Goal: Task Accomplishment & Management: Use online tool/utility

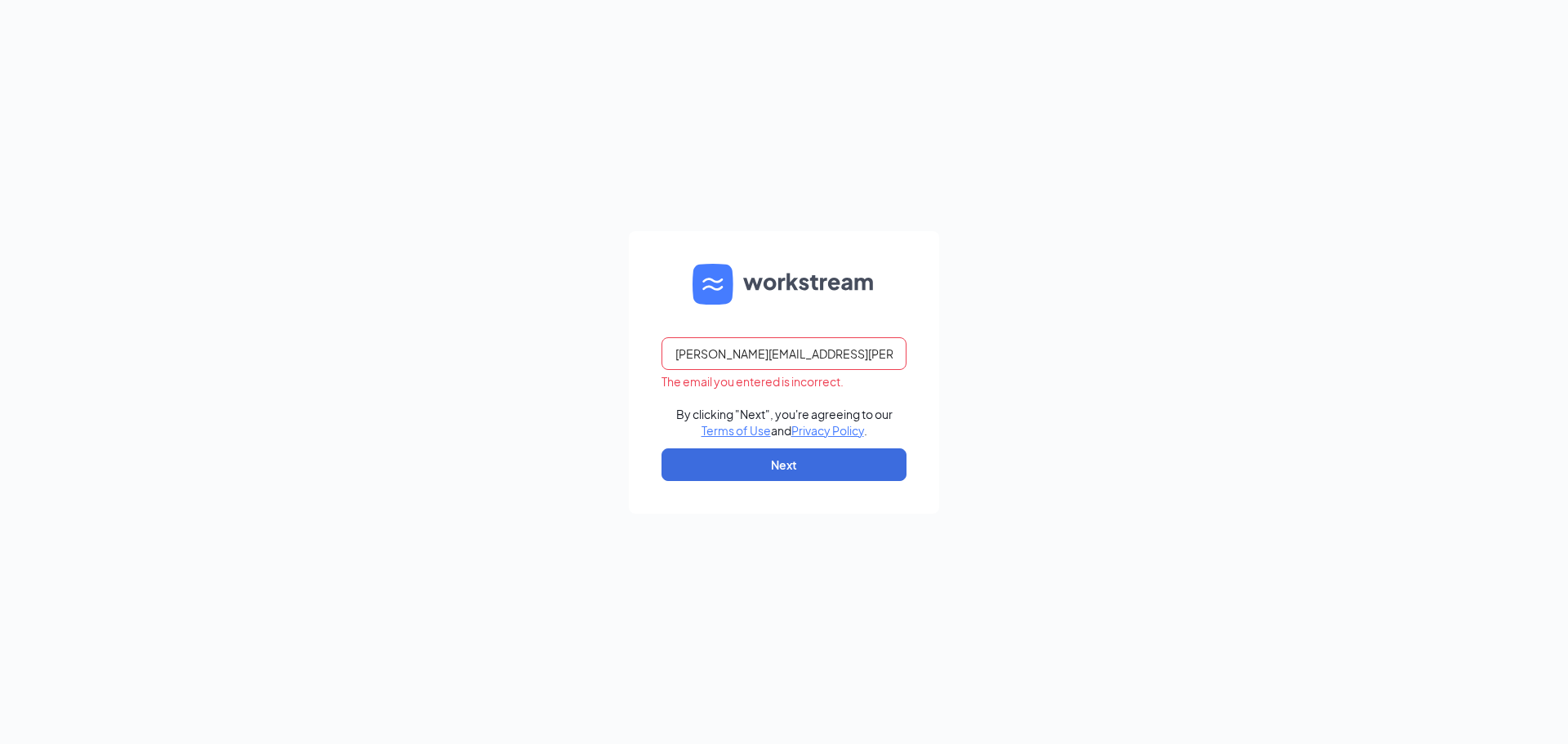
type input "[PERSON_NAME][EMAIL_ADDRESS][PERSON_NAME][PERSON_NAME][DOMAIN_NAME]"
click at [784, 478] on button "Next" at bounding box center [784, 464] width 245 height 33
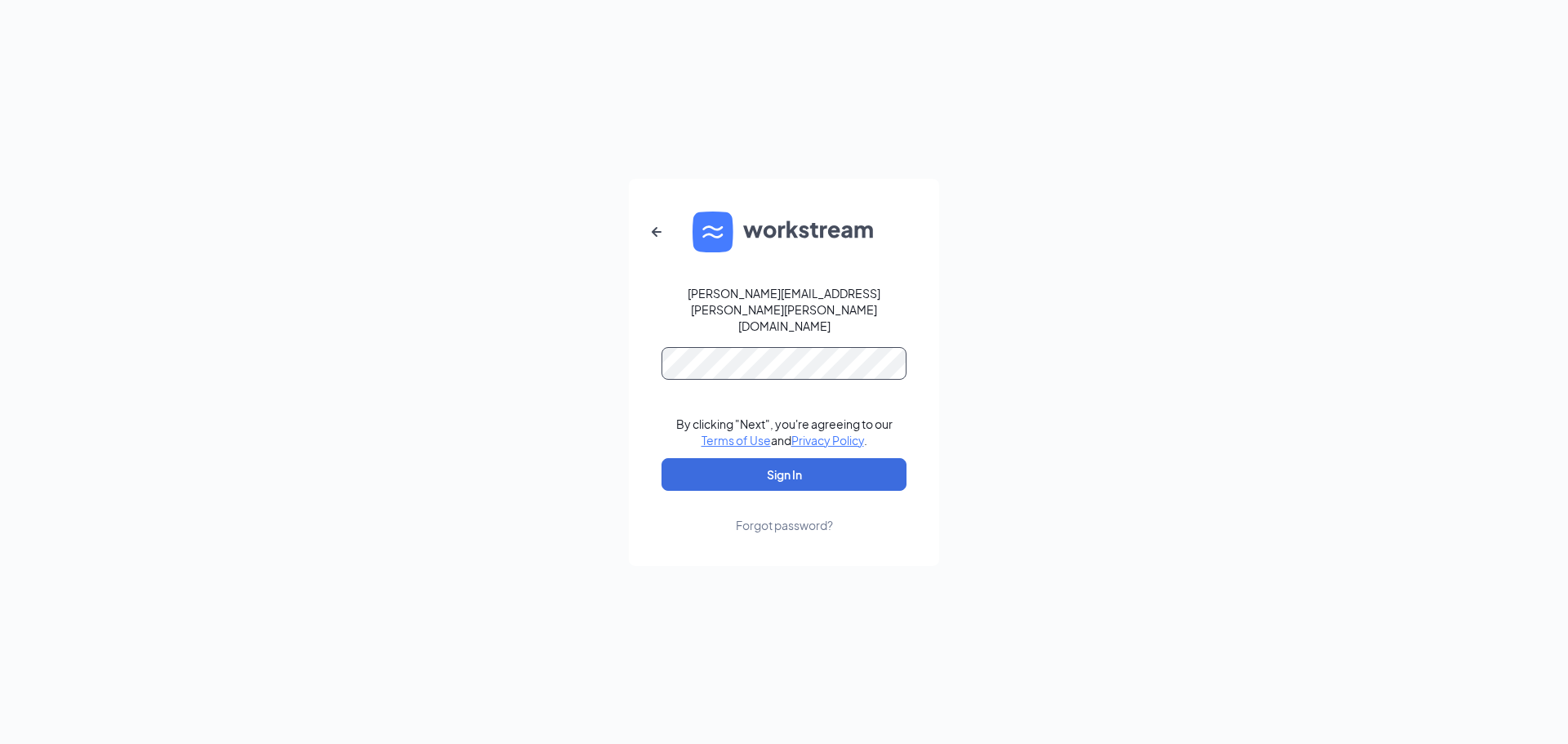
click at [661, 458] on button "Sign In" at bounding box center [784, 474] width 245 height 33
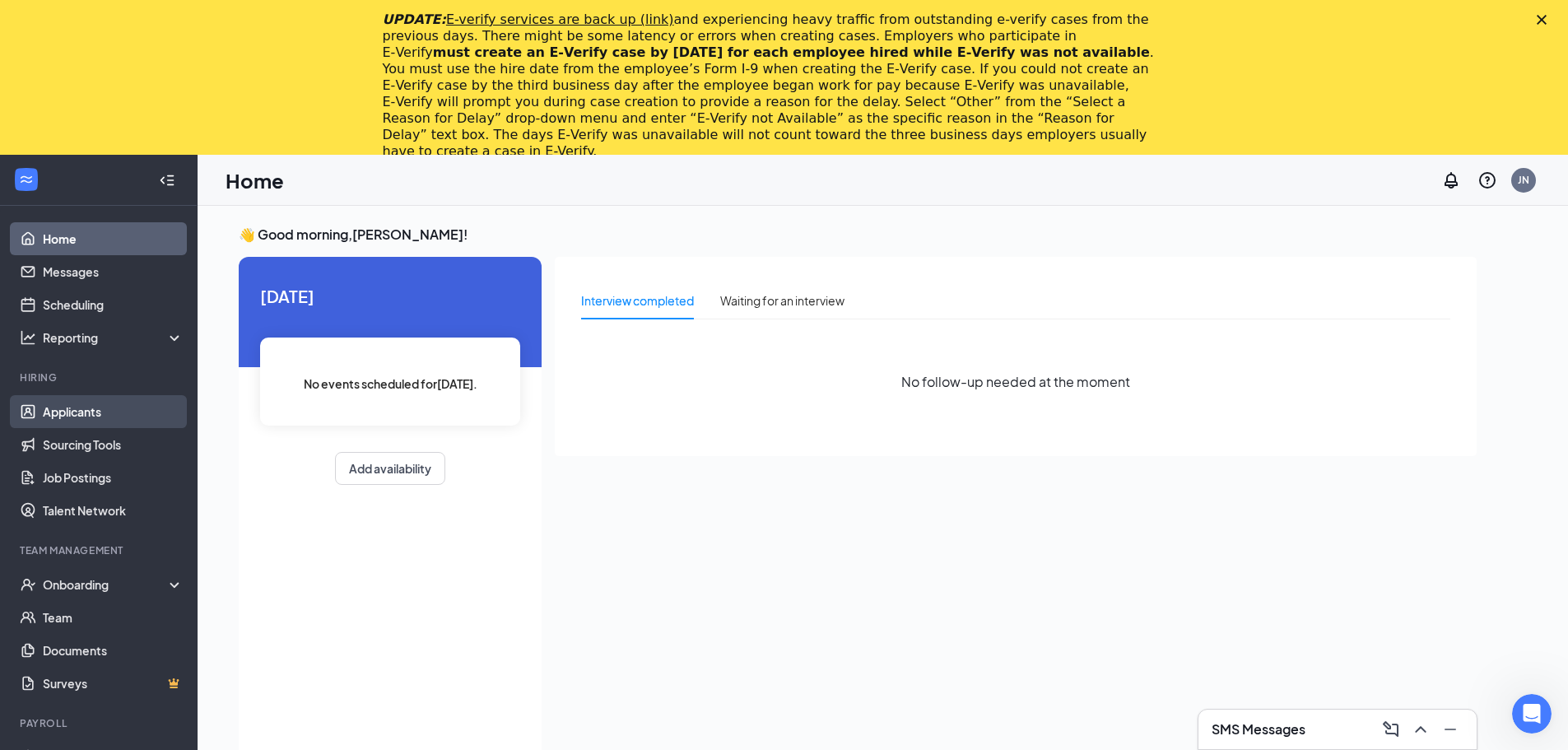
click at [63, 411] on link "Applicants" at bounding box center [113, 411] width 141 height 33
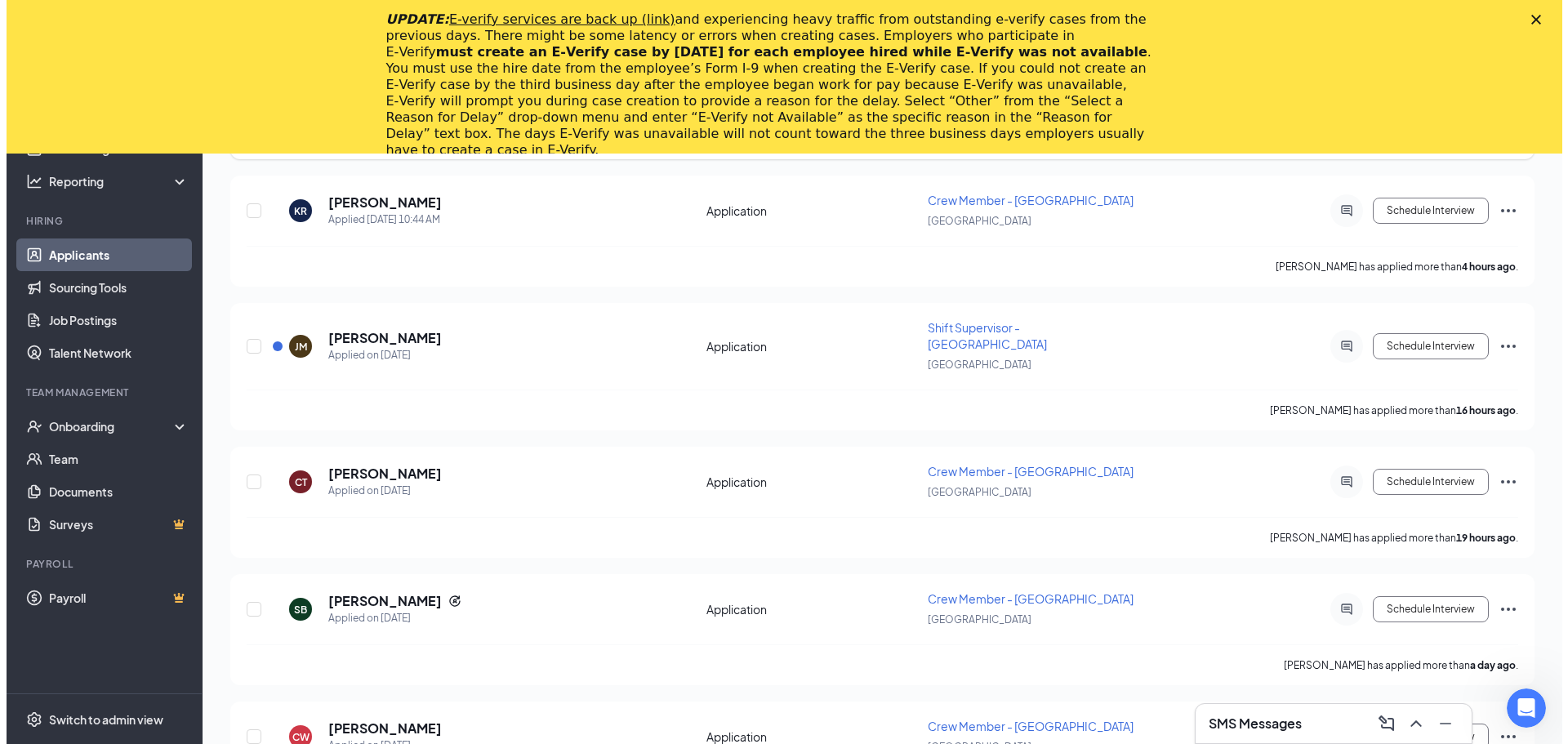
scroll to position [326, 0]
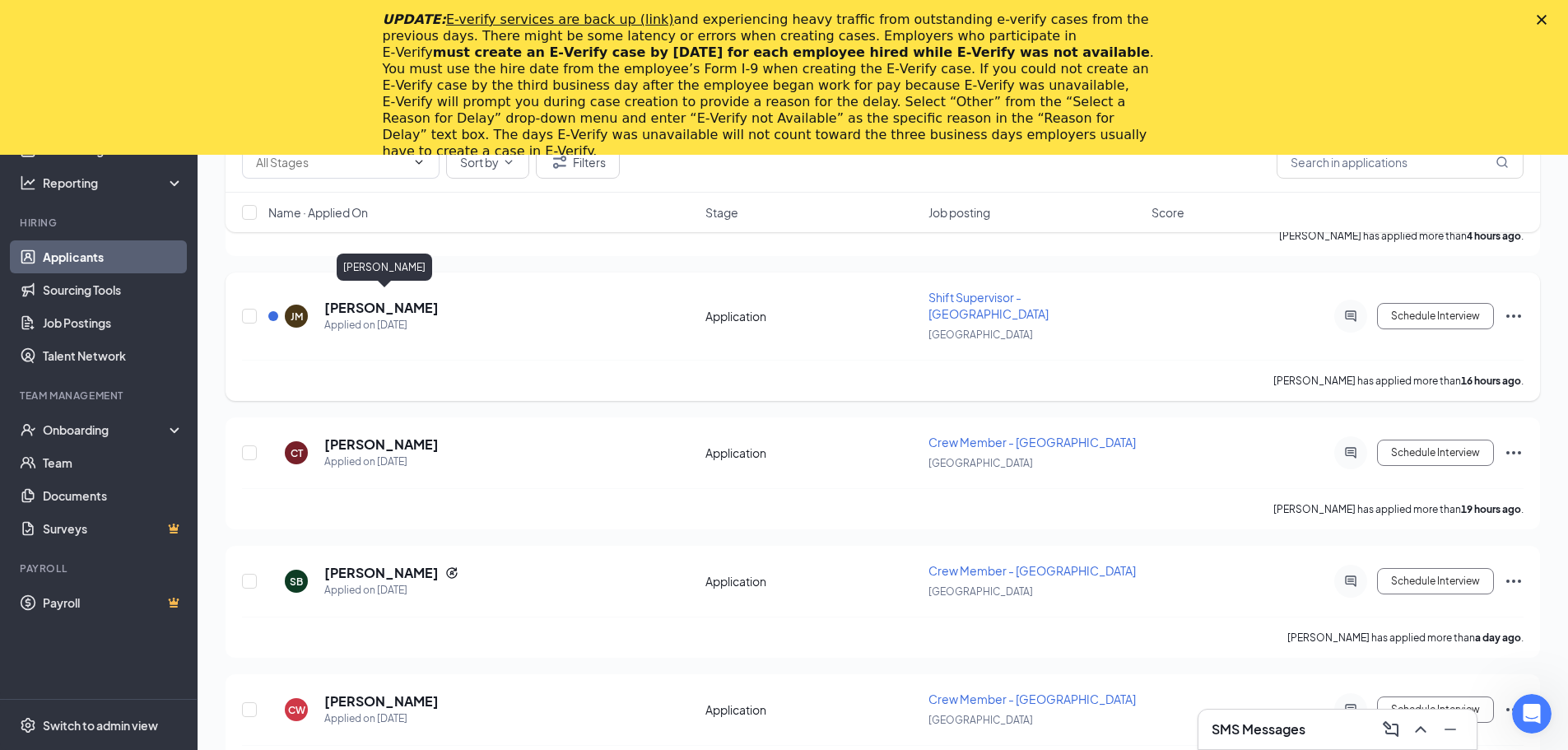
click at [416, 298] on h5 "Jose Martinez Saravia" at bounding box center [381, 307] width 115 height 18
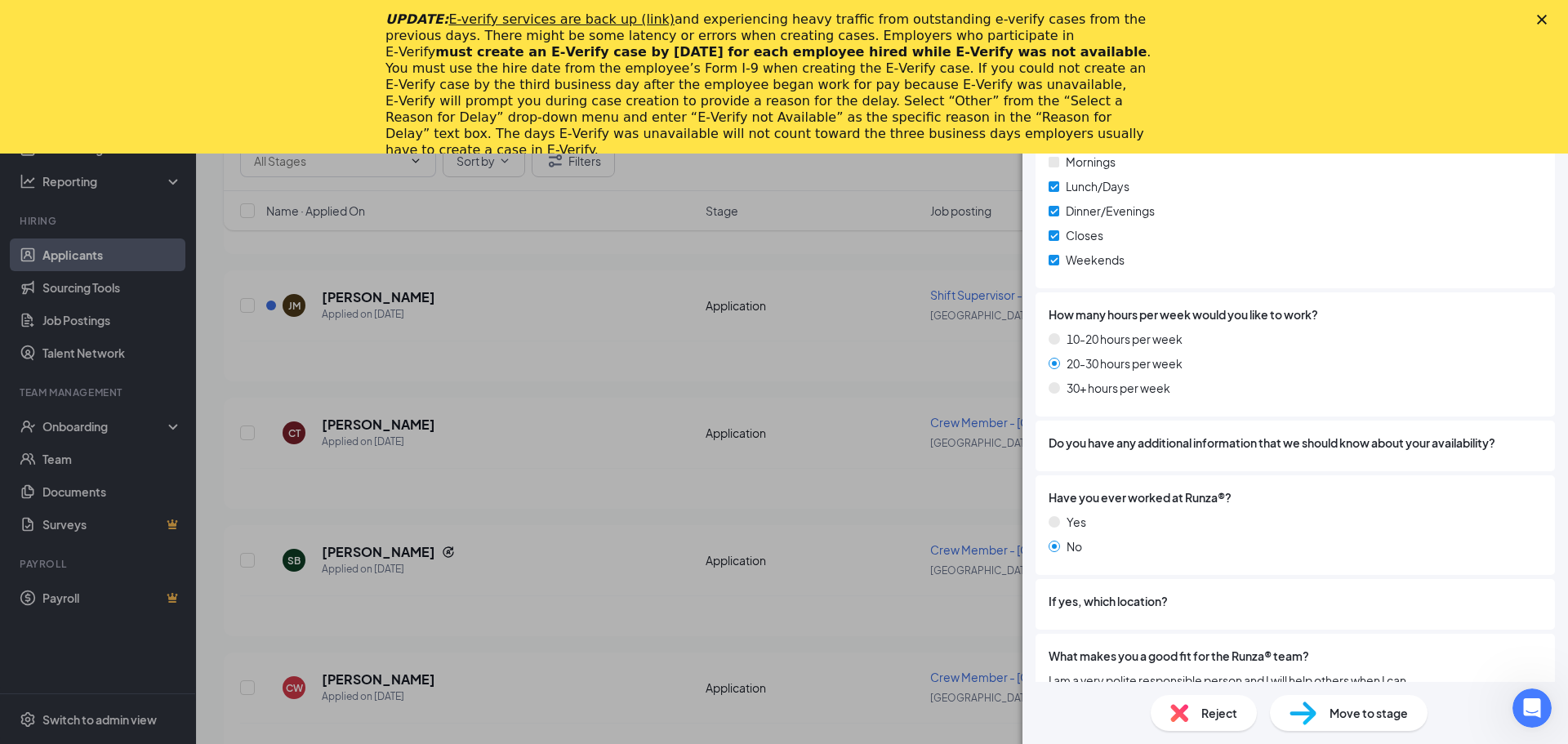
scroll to position [918, 0]
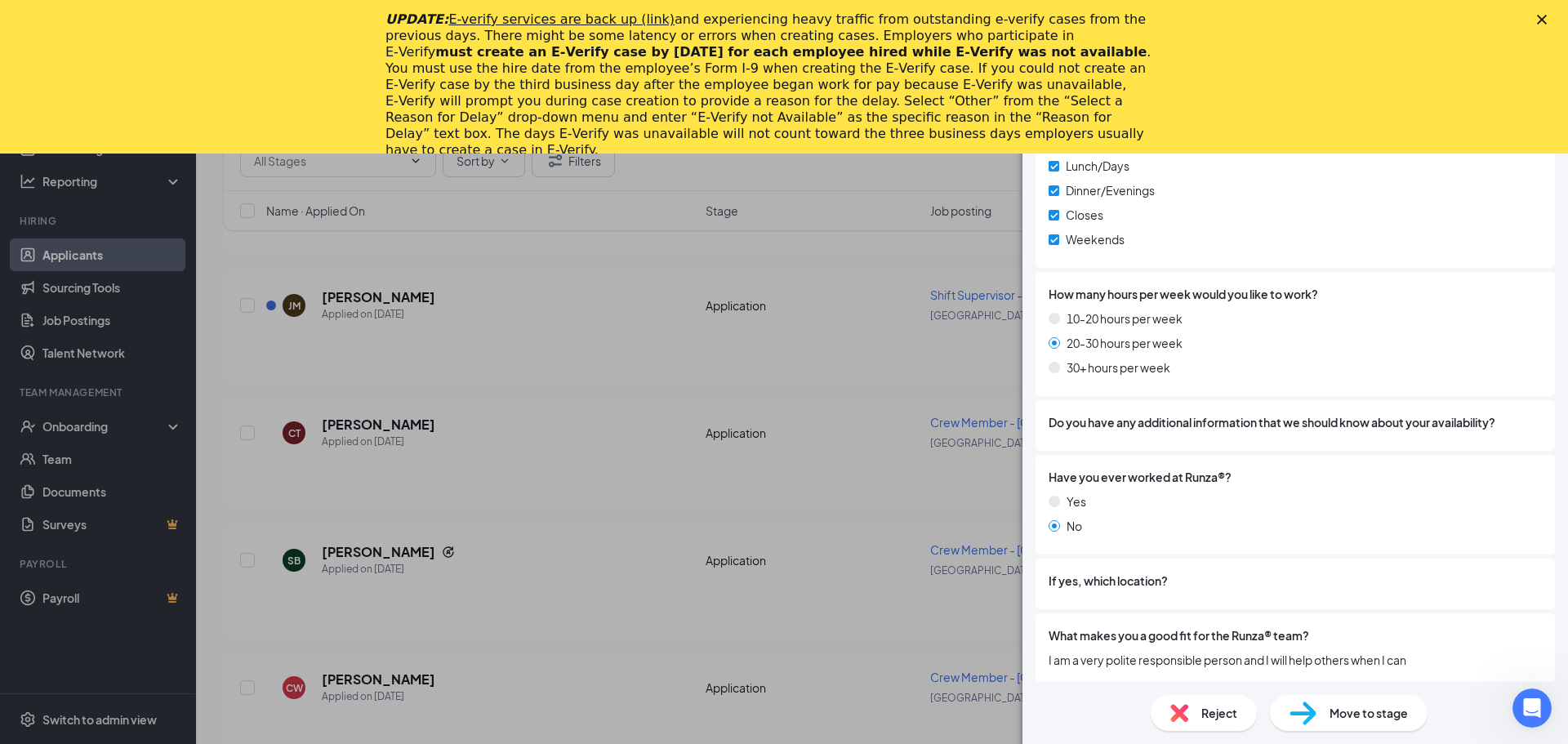
click at [428, 466] on div "JM Jose Martinez Saravia Shift Supervisor - Norfolk at Norfolk Add a tag Applic…" at bounding box center [784, 372] width 1568 height 744
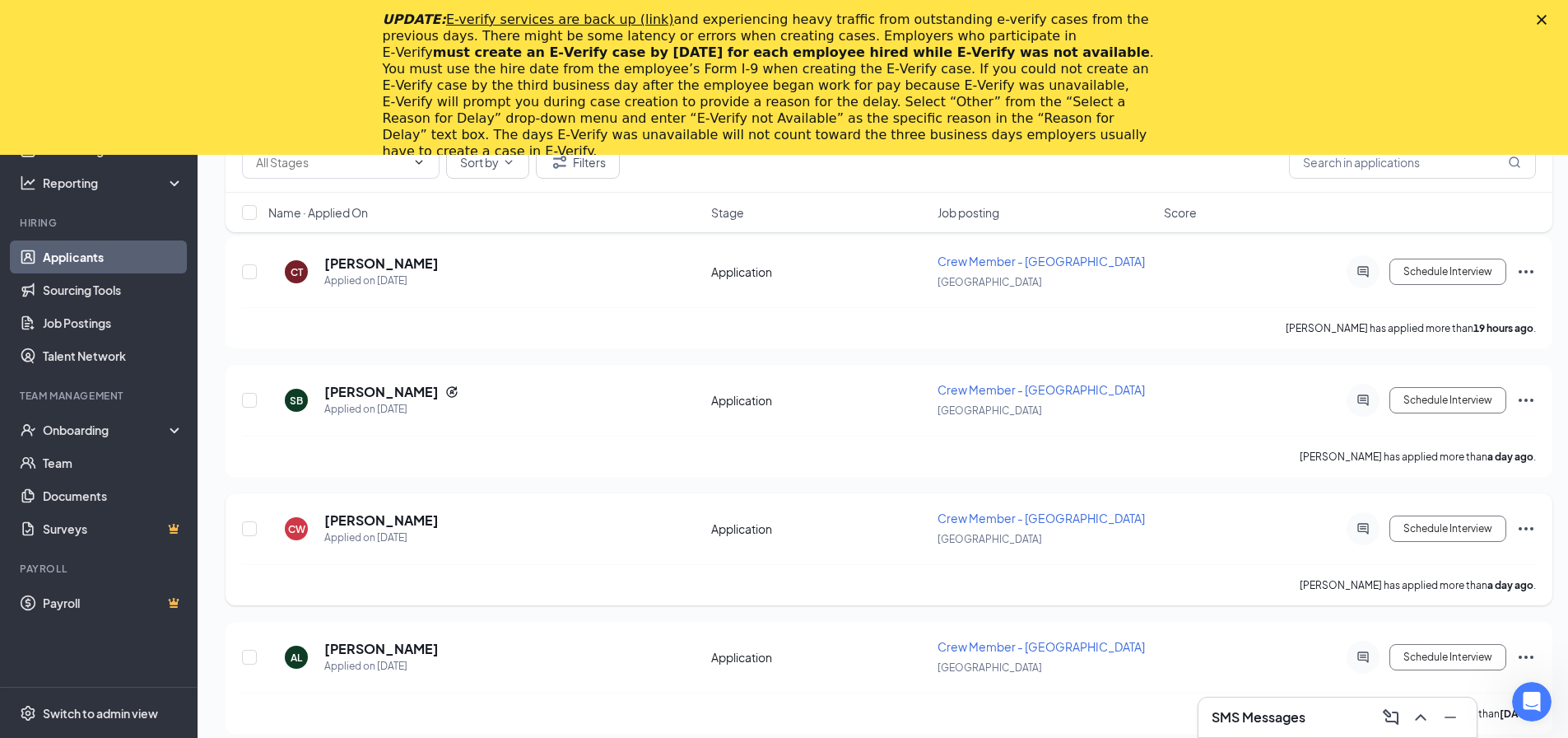
scroll to position [906, 0]
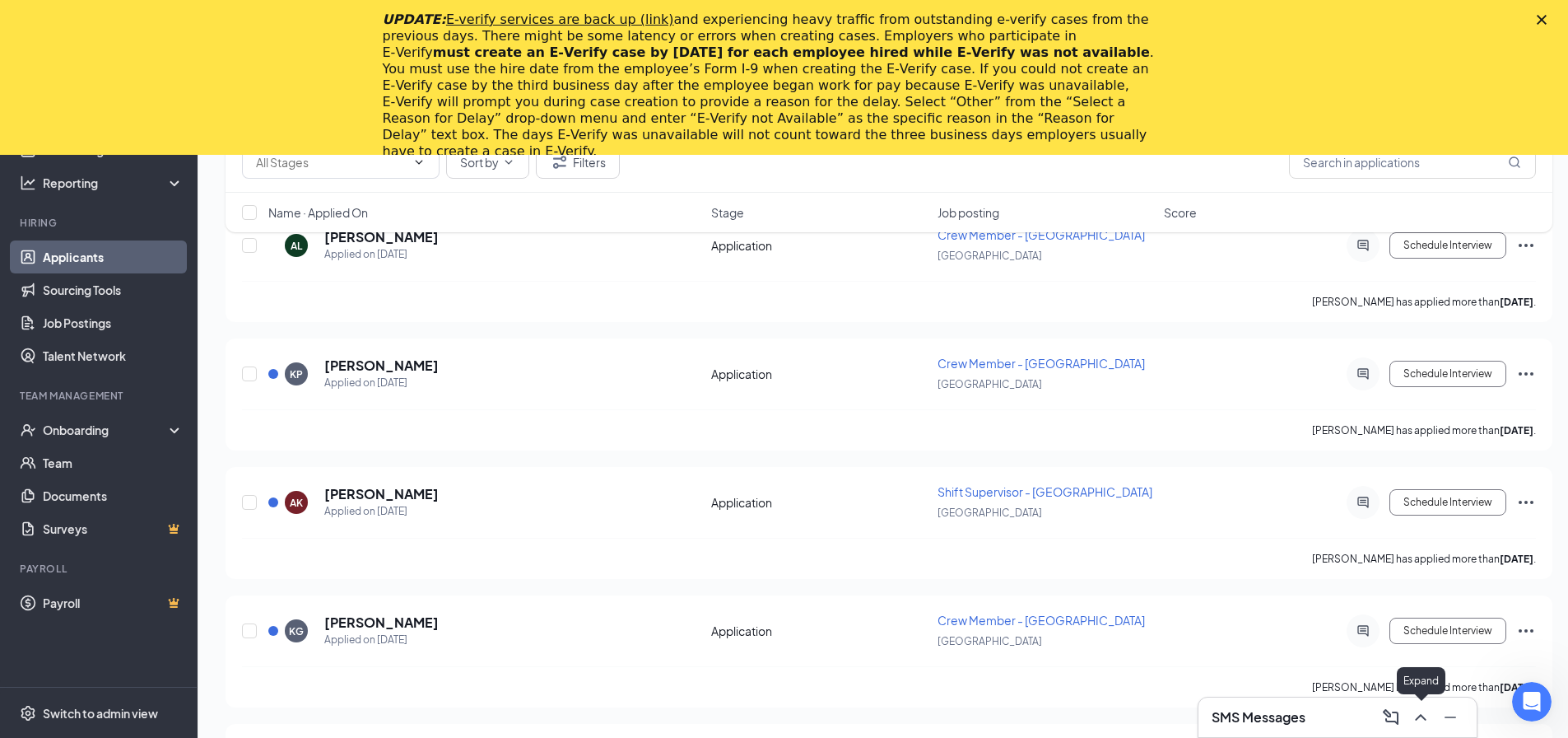
click at [1421, 718] on icon "ChevronUp" at bounding box center [1421, 717] width 20 height 20
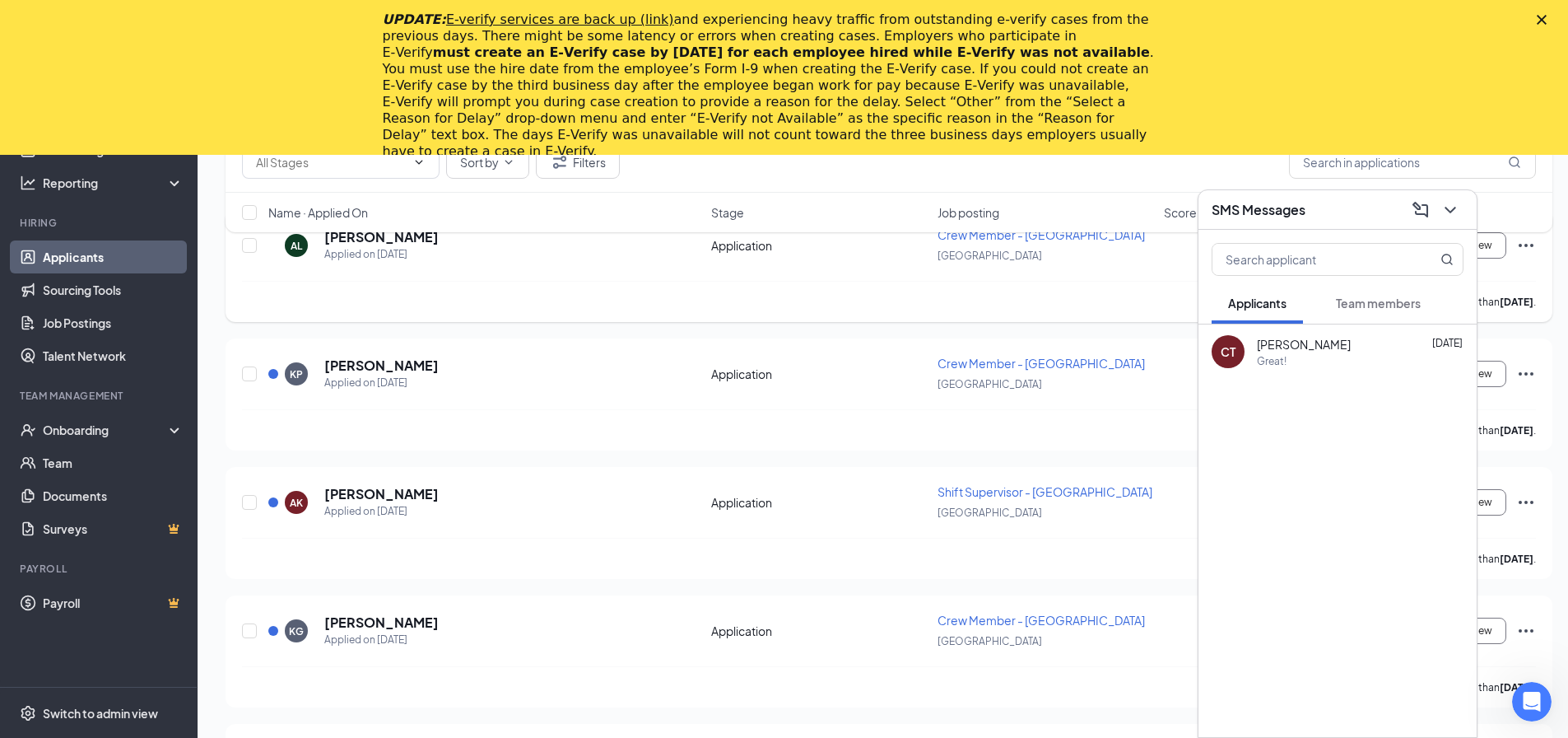
click at [1108, 292] on div "Angel Lopez has applied more than 8 days ago ." at bounding box center [888, 301] width 1294 height 42
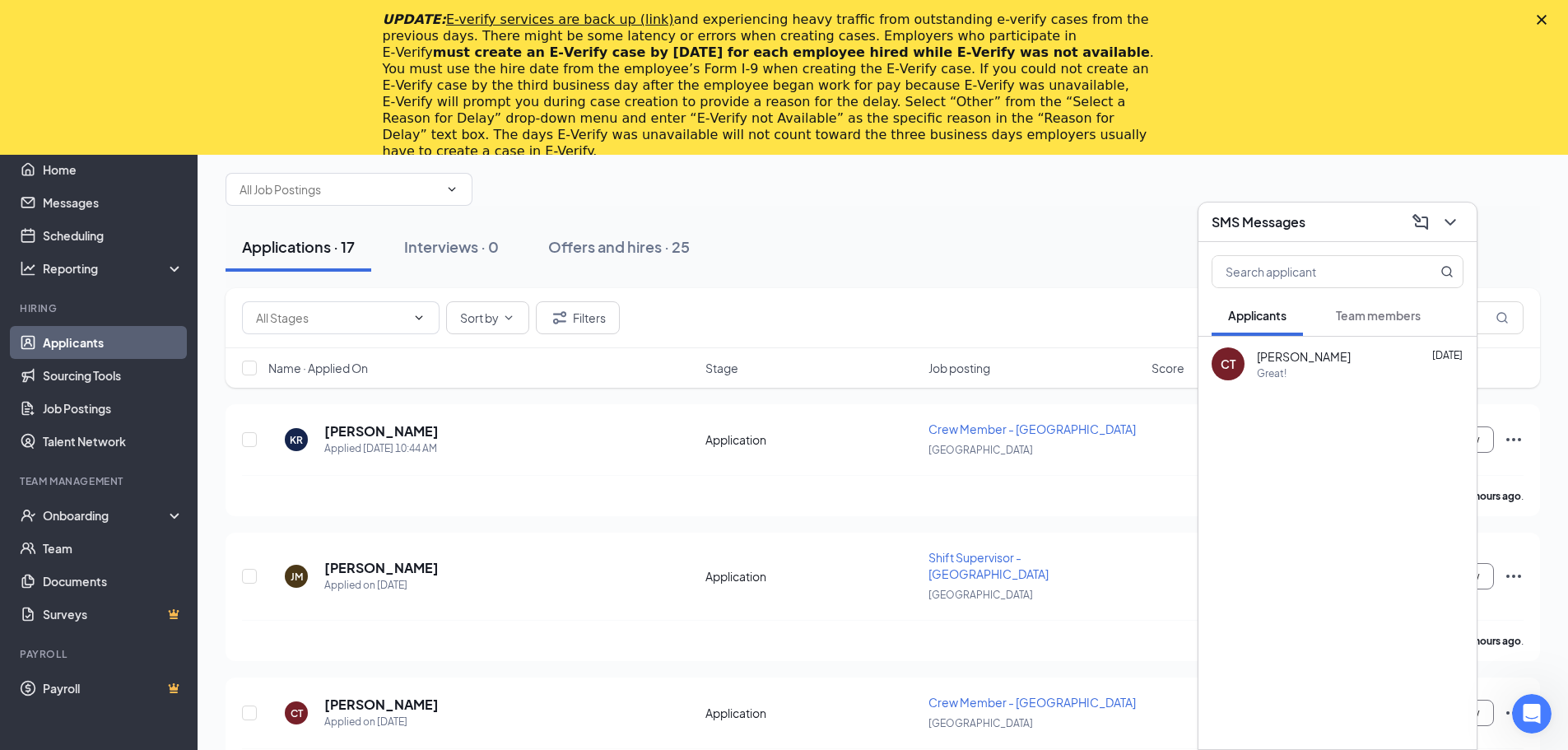
scroll to position [0, 0]
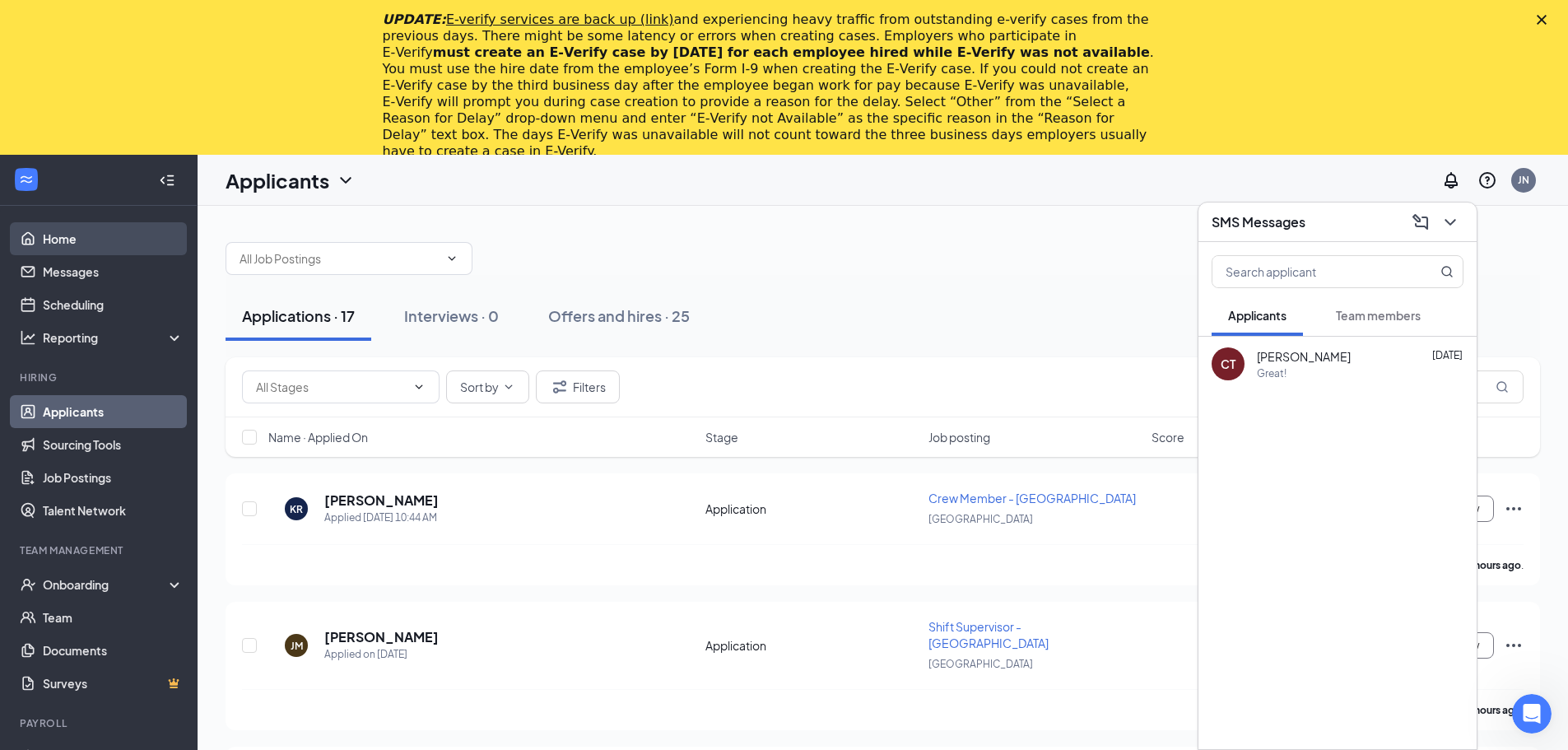
click at [48, 222] on link "Home" at bounding box center [113, 238] width 141 height 33
